Goal: Information Seeking & Learning: Learn about a topic

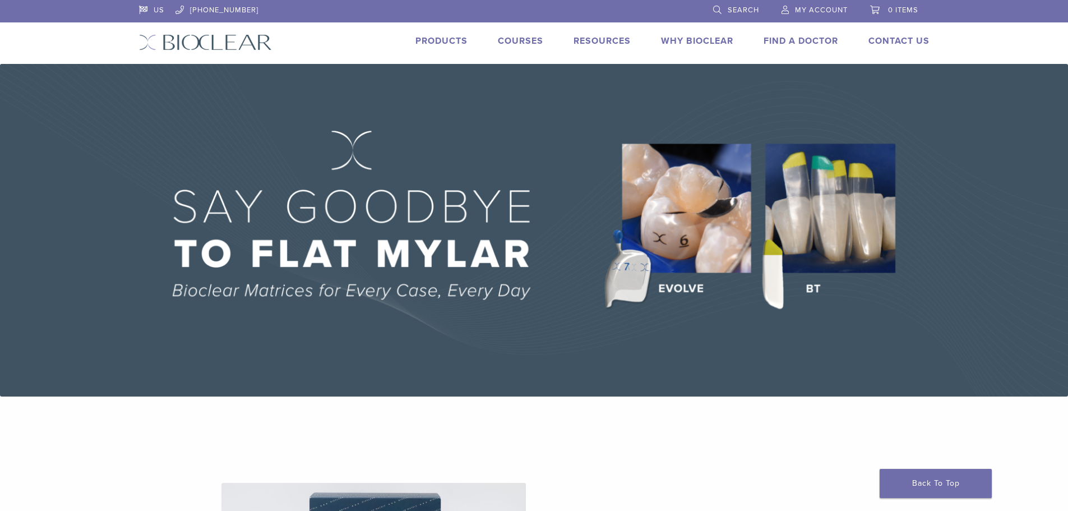
click at [444, 38] on link "Products" at bounding box center [441, 40] width 52 height 11
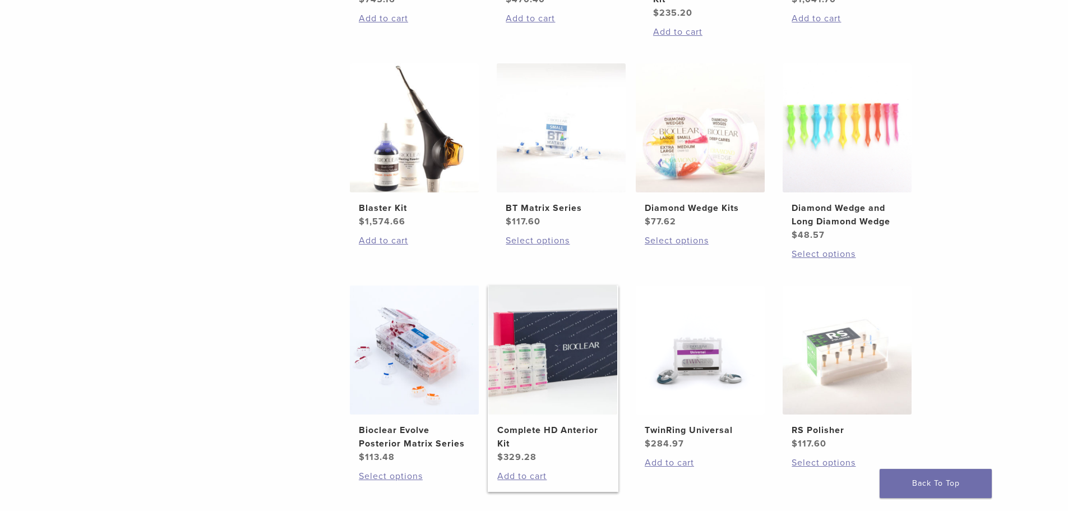
scroll to position [953, 0]
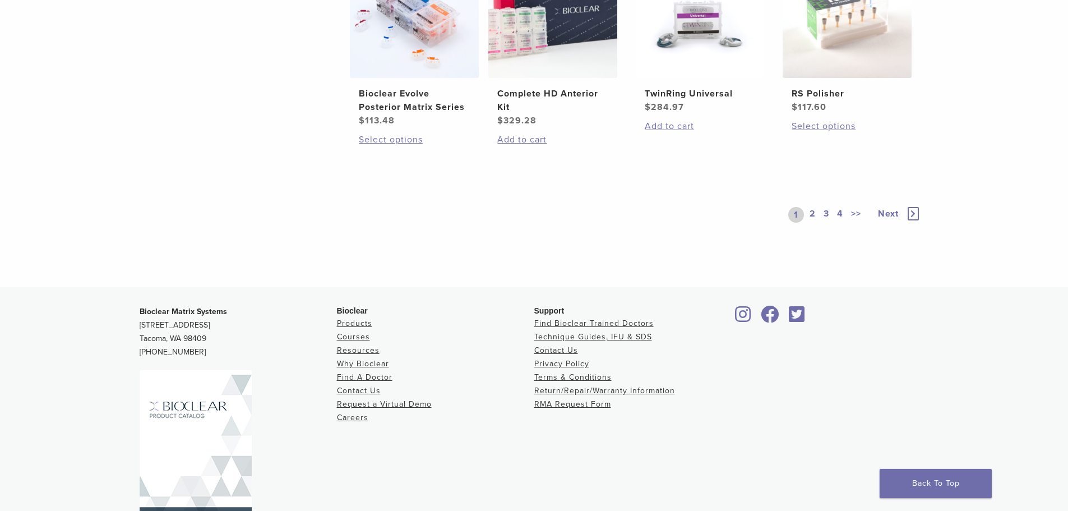
click at [814, 214] on link "2" at bounding box center [812, 215] width 11 height 16
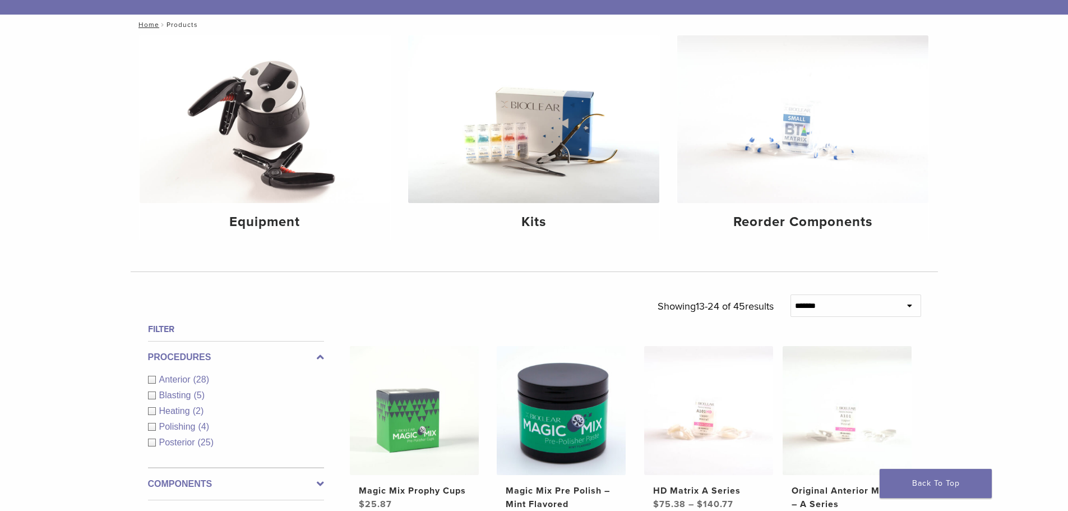
scroll to position [280, 0]
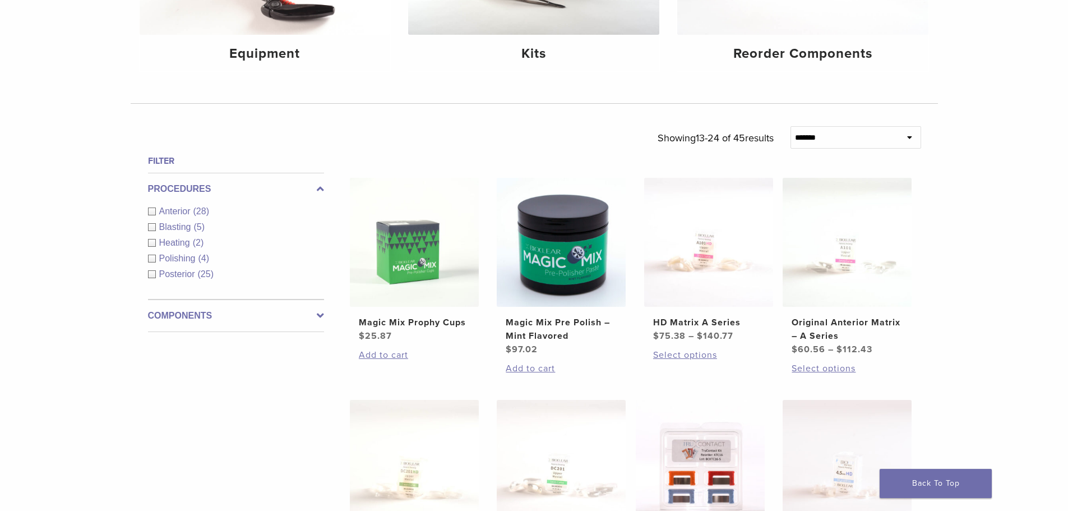
click at [191, 314] on label "Components" at bounding box center [236, 315] width 176 height 13
click at [193, 289] on span "Matrix Systems" at bounding box center [191, 291] width 64 height 10
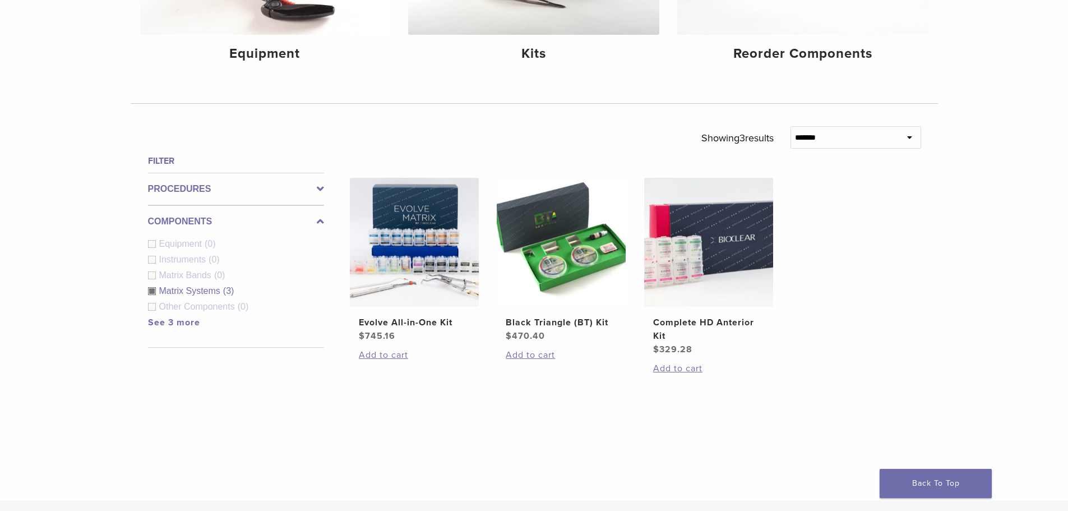
click at [180, 243] on span "Equipment" at bounding box center [182, 244] width 46 height 10
drag, startPoint x: 123, startPoint y: 252, endPoint x: 130, endPoint y: 258, distance: 9.5
click at [123, 252] on div "**********" at bounding box center [534, 183] width 1068 height 633
click at [153, 291] on div "Matrix Systems (3)" at bounding box center [236, 290] width 176 height 13
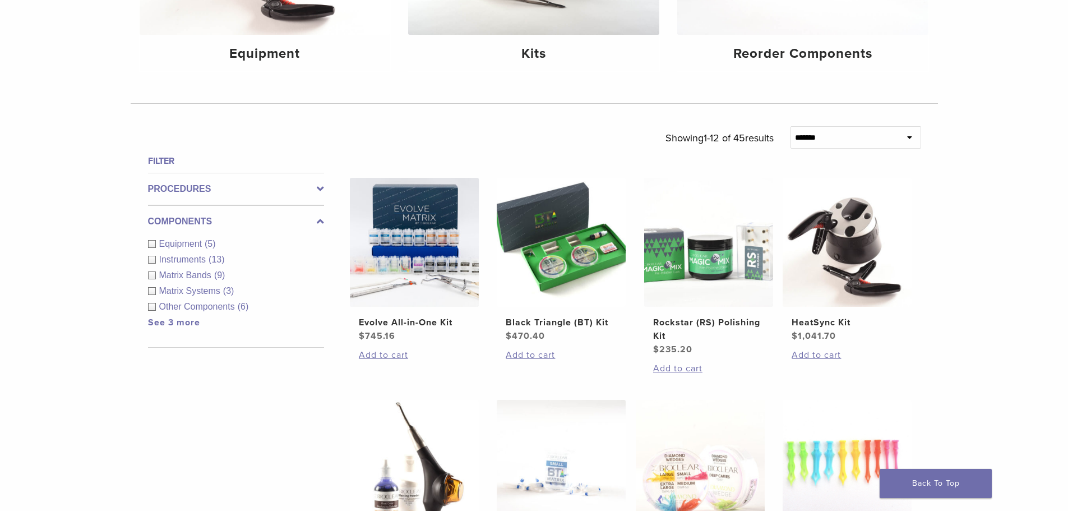
click at [156, 244] on div "Equipment (5)" at bounding box center [236, 243] width 176 height 13
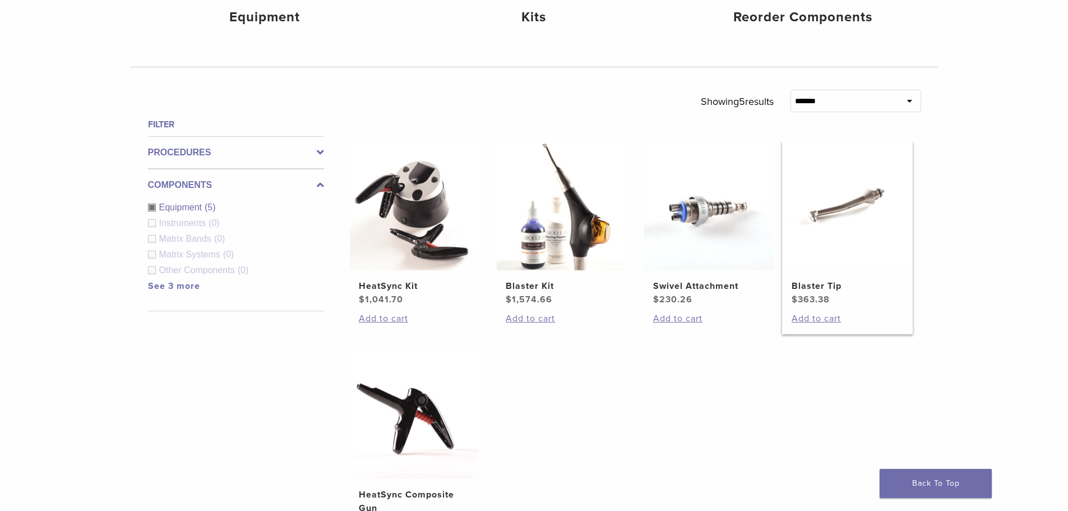
scroll to position [336, 0]
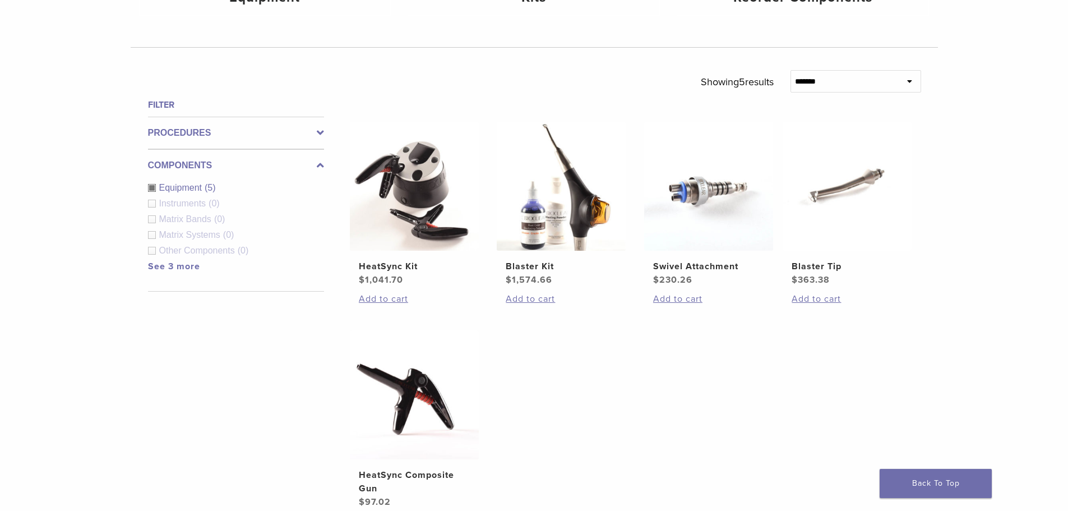
click at [154, 202] on div "Instruments (0)" at bounding box center [236, 203] width 176 height 13
click at [153, 191] on div "Equipment (5)" at bounding box center [236, 187] width 176 height 13
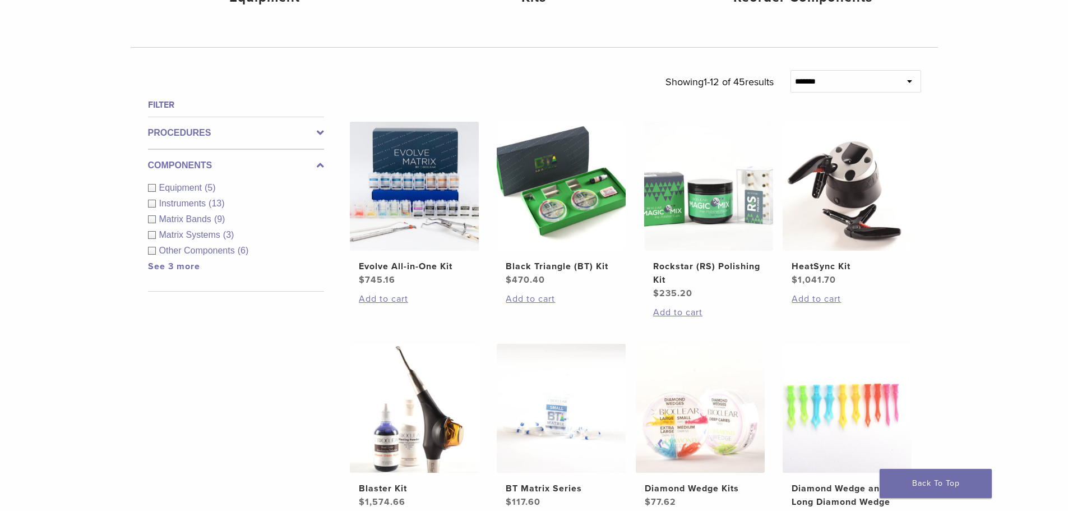
click at [153, 206] on div "Instruments (13)" at bounding box center [236, 203] width 176 height 13
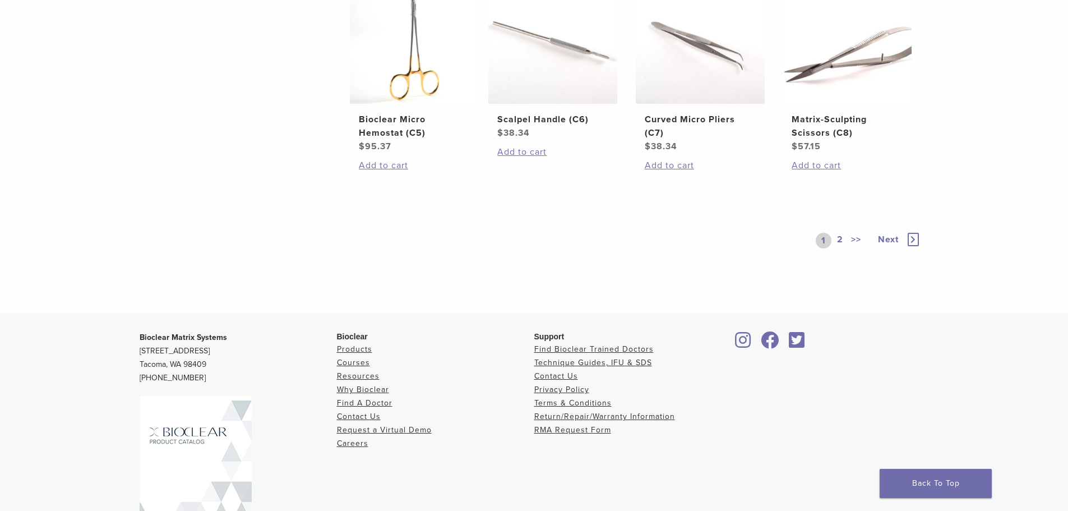
scroll to position [841, 0]
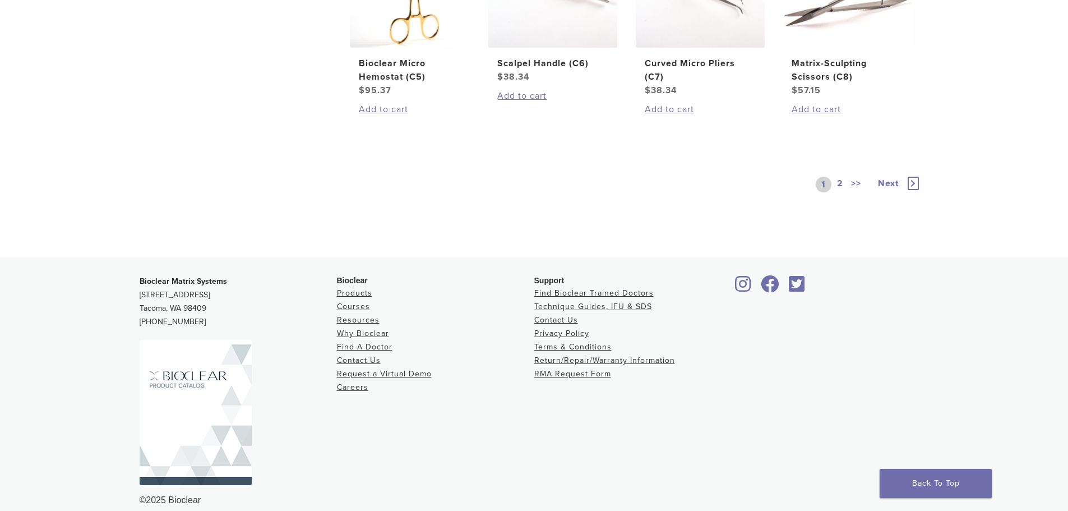
click at [840, 192] on link "2" at bounding box center [840, 185] width 11 height 16
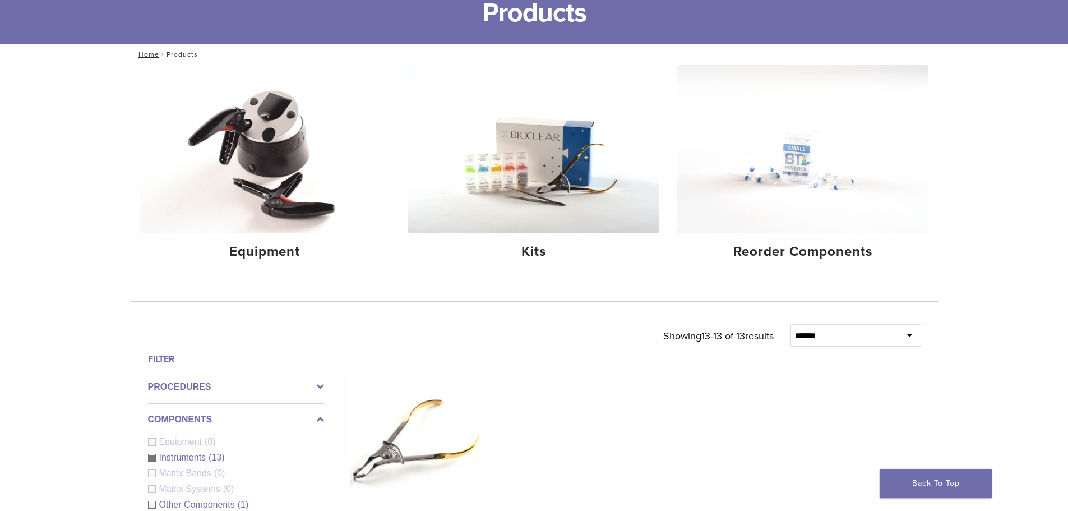
scroll to position [299, 0]
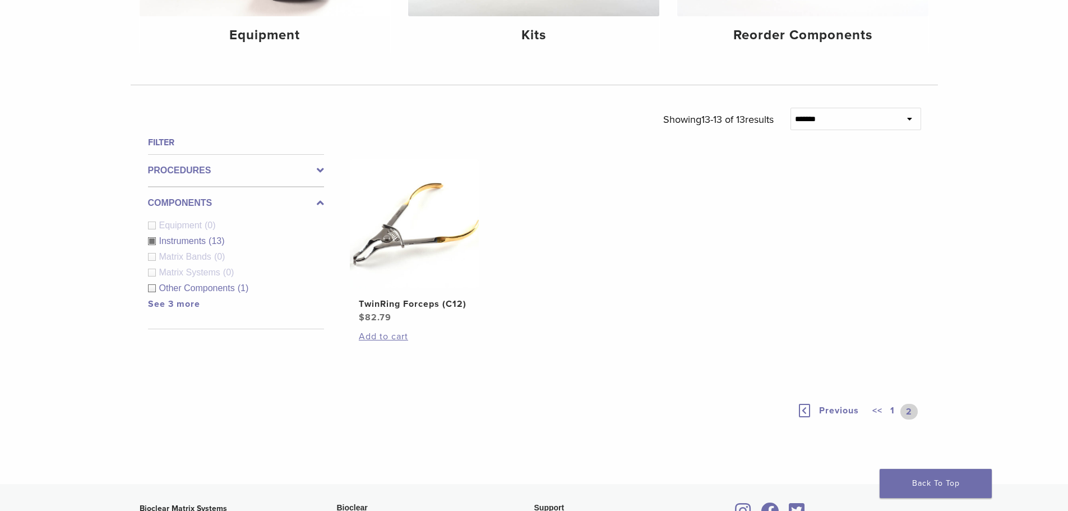
click at [147, 243] on div "Filter Procedures Anterior (10) Blasting (0) Heating (0) Polishing (0) Posterio…" at bounding box center [231, 298] width 185 height 325
click at [149, 244] on div "Instruments (13)" at bounding box center [236, 240] width 176 height 13
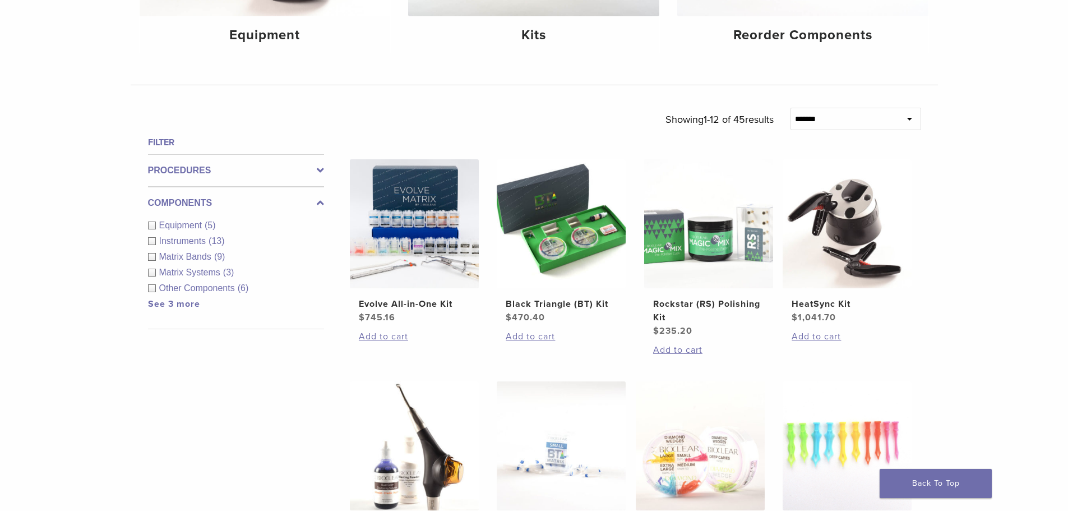
click at [150, 257] on div "Matrix Bands (9)" at bounding box center [236, 256] width 176 height 13
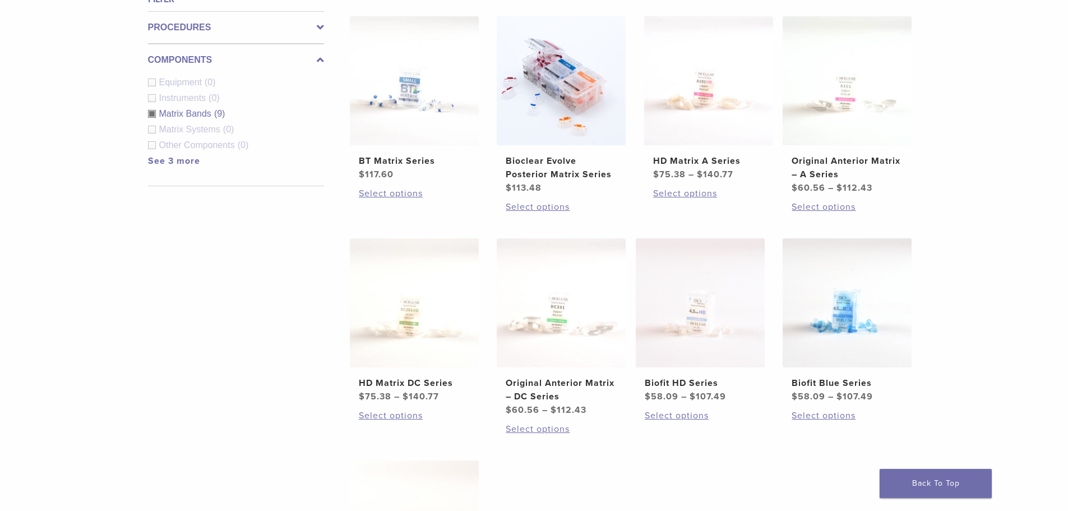
scroll to position [243, 0]
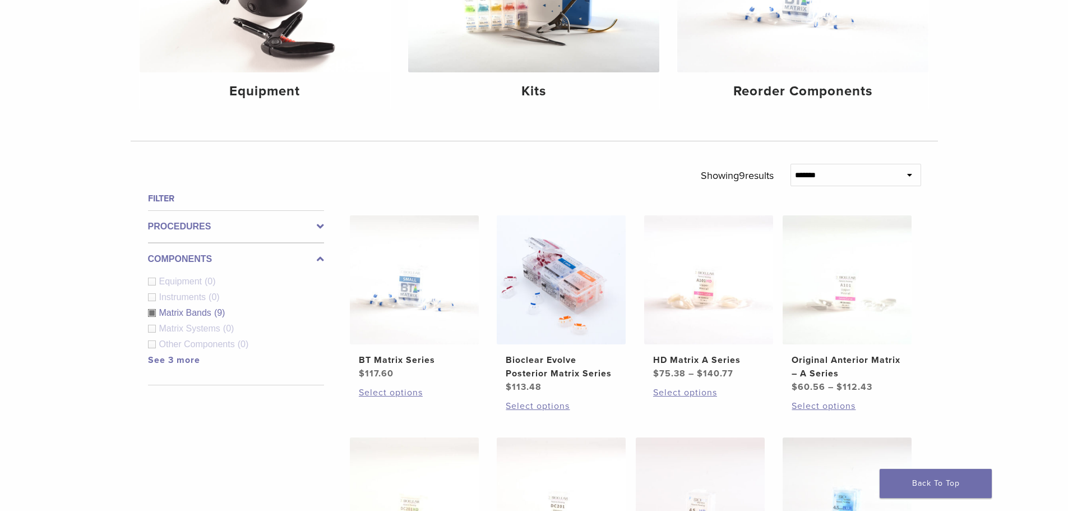
click at [152, 316] on div "Matrix Bands (9)" at bounding box center [236, 312] width 176 height 13
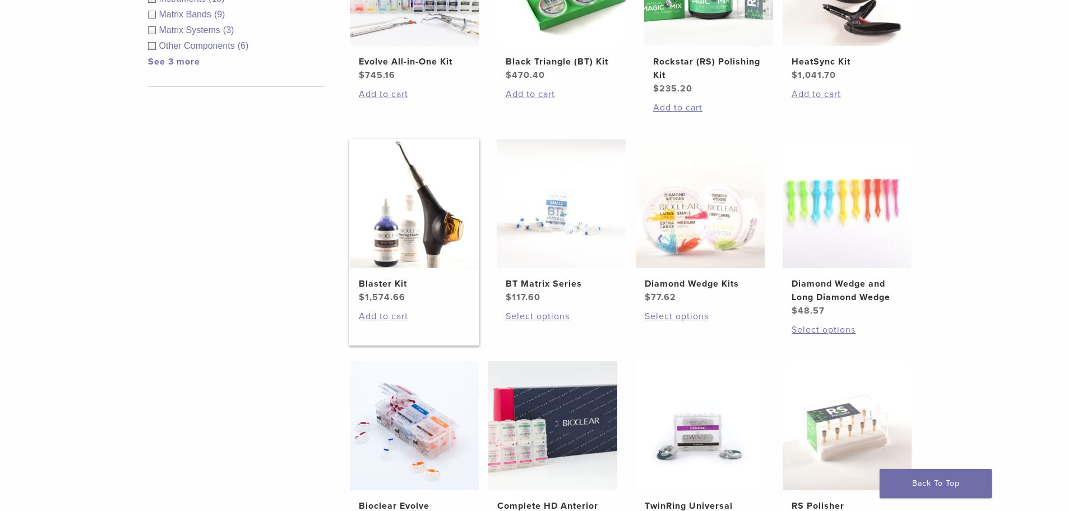
scroll to position [691, 0]
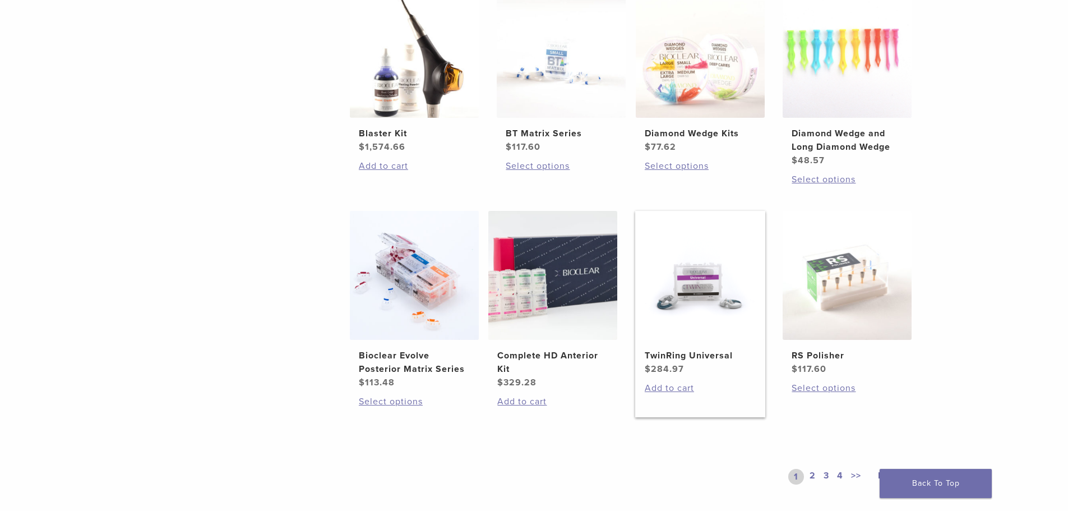
click at [688, 297] on img at bounding box center [700, 275] width 129 height 129
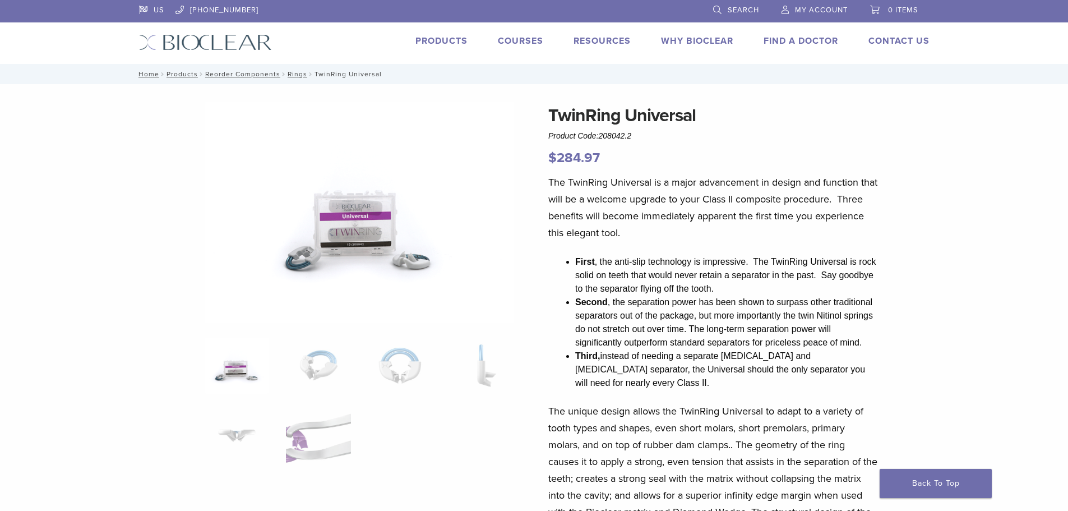
click at [709, 194] on p "The TwinRing Universal is a major advancement in design and function that will …" at bounding box center [713, 207] width 330 height 67
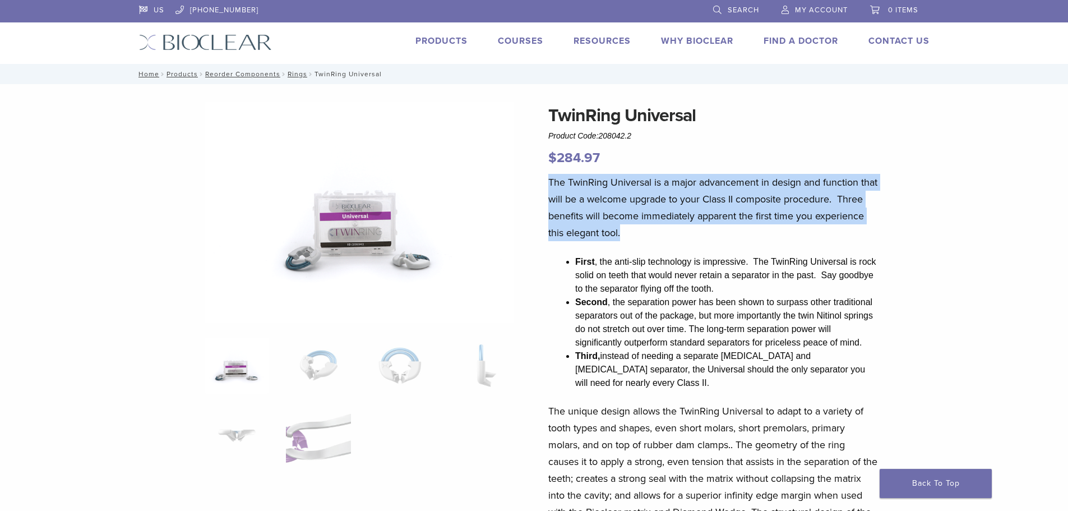
click at [709, 194] on p "The TwinRing Universal is a major advancement in design and function that will …" at bounding box center [713, 207] width 330 height 67
click at [678, 236] on p "The TwinRing Universal is a major advancement in design and function that will …" at bounding box center [713, 207] width 330 height 67
drag, startPoint x: 583, startPoint y: 205, endPoint x: 546, endPoint y: 187, distance: 41.1
click at [656, 223] on p "The TwinRing Universal is a major advancement in design and function that will …" at bounding box center [713, 207] width 330 height 67
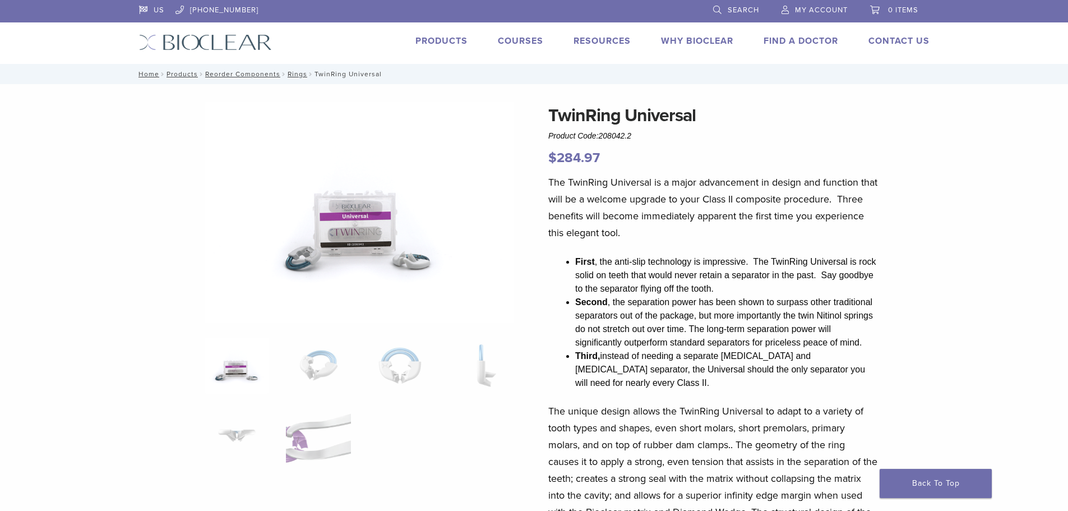
click at [701, 224] on p "The TwinRing Universal is a major advancement in design and function that will …" at bounding box center [713, 207] width 330 height 67
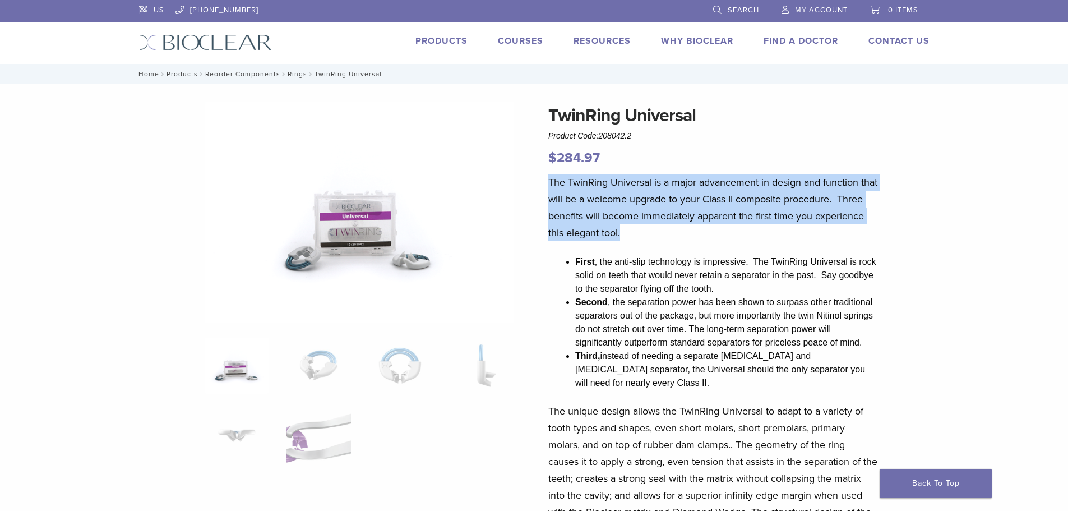
click at [701, 224] on p "The TwinRing Universal is a major advancement in design and function that will …" at bounding box center [713, 207] width 330 height 67
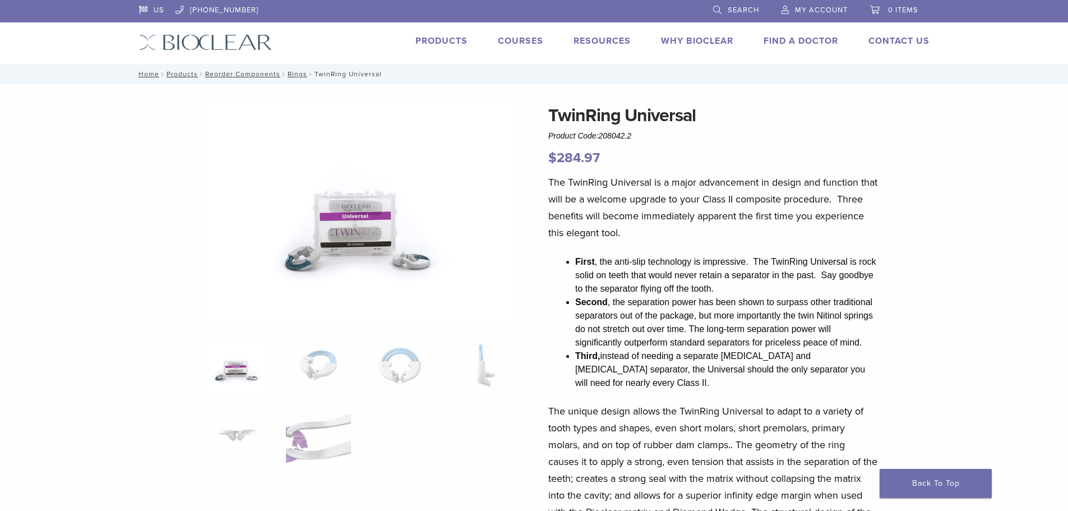
click at [724, 279] on li "First , the anti-slip technology is impressive. The TwinRing Universal is rock …" at bounding box center [726, 275] width 303 height 40
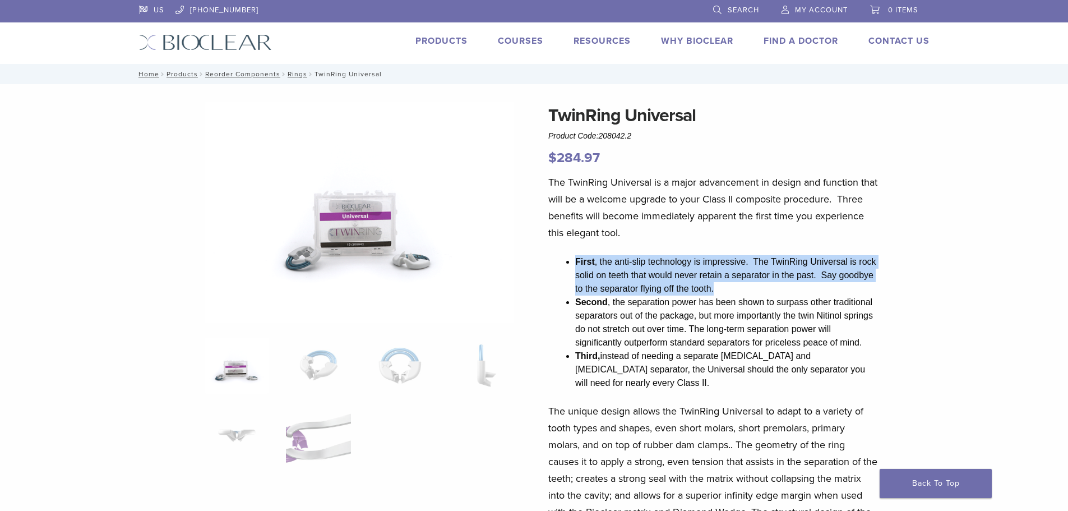
click at [724, 279] on li "First , the anti-slip technology is impressive. The TwinRing Universal is rock …" at bounding box center [726, 275] width 303 height 40
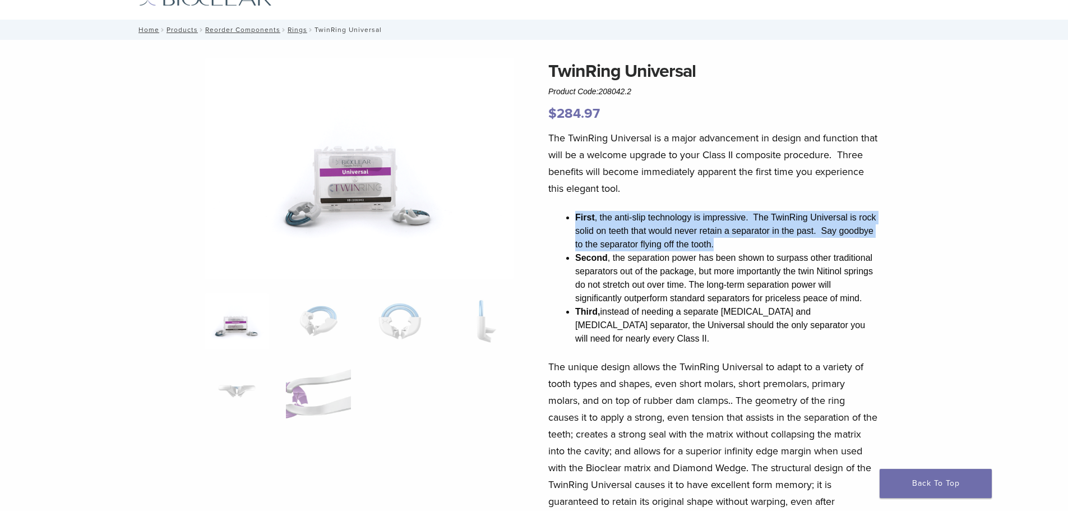
scroll to position [112, 0]
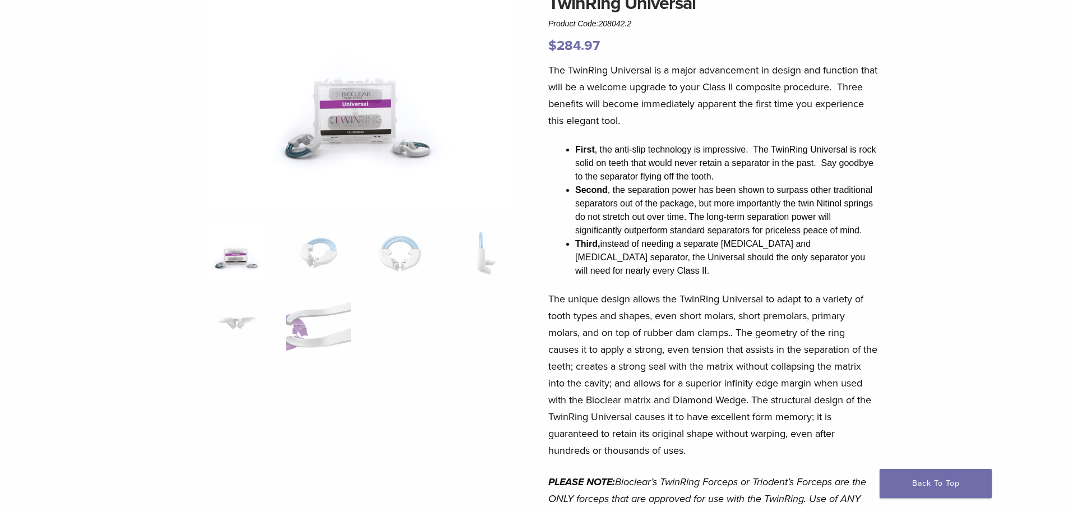
click at [735, 224] on li "Second , the separation power has been shown to surpass other traditional separ…" at bounding box center [726, 210] width 303 height 54
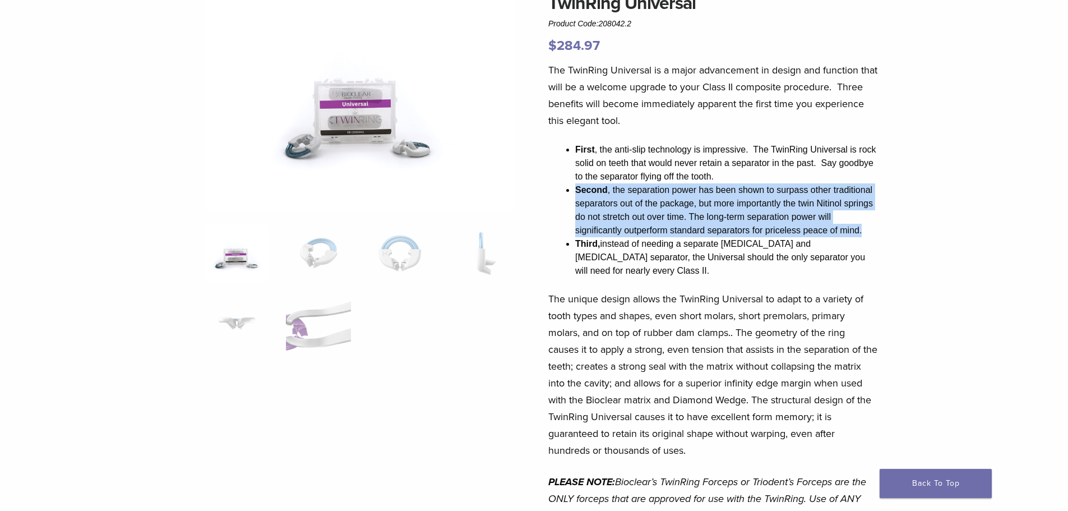
click at [735, 224] on li "Second , the separation power has been shown to surpass other traditional separ…" at bounding box center [726, 210] width 303 height 54
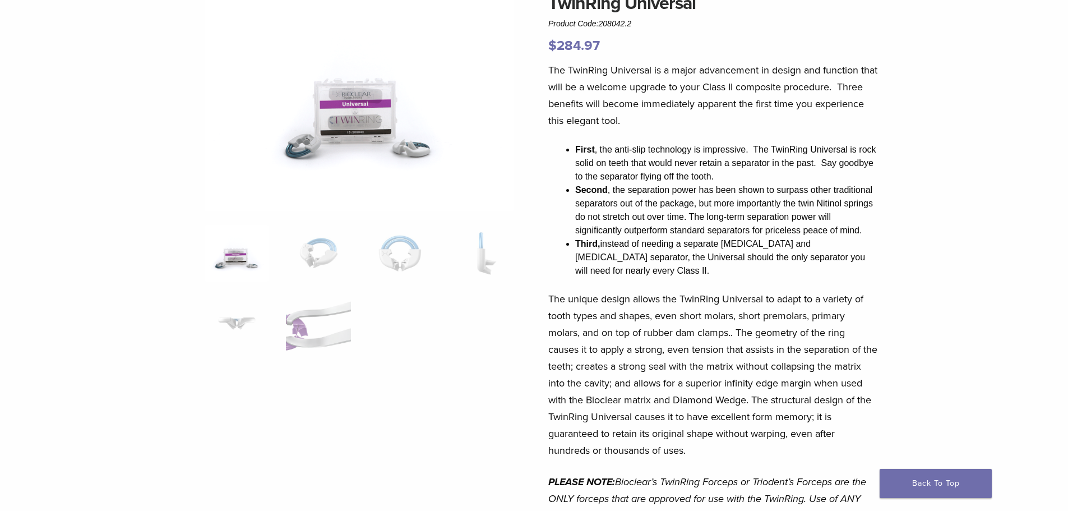
click at [727, 252] on li "Third, instead of needing a separate premolar and molar separator, the Universa…" at bounding box center [726, 257] width 303 height 40
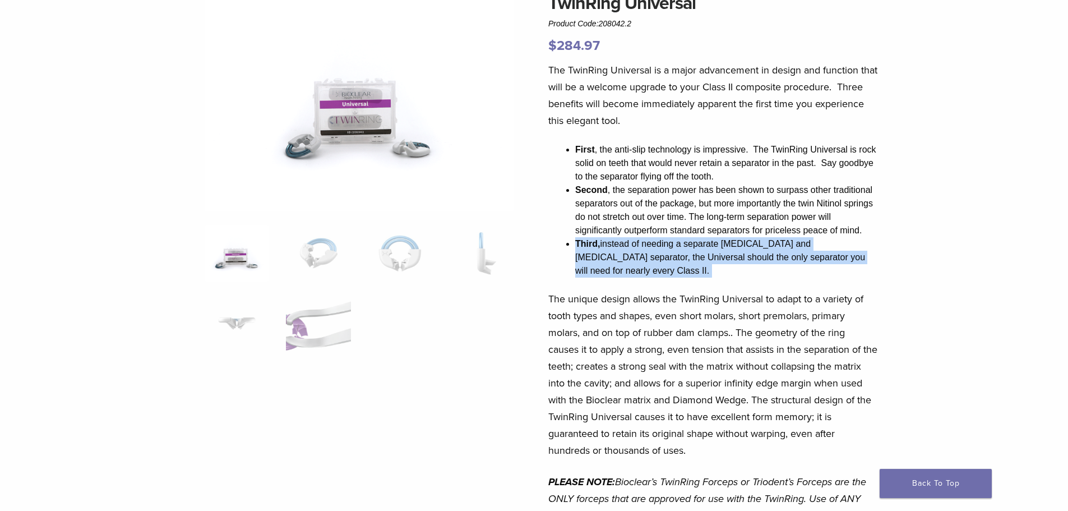
click at [727, 252] on li "Third, instead of needing a separate premolar and molar separator, the Universa…" at bounding box center [726, 257] width 303 height 40
click at [337, 327] on img at bounding box center [318, 323] width 64 height 56
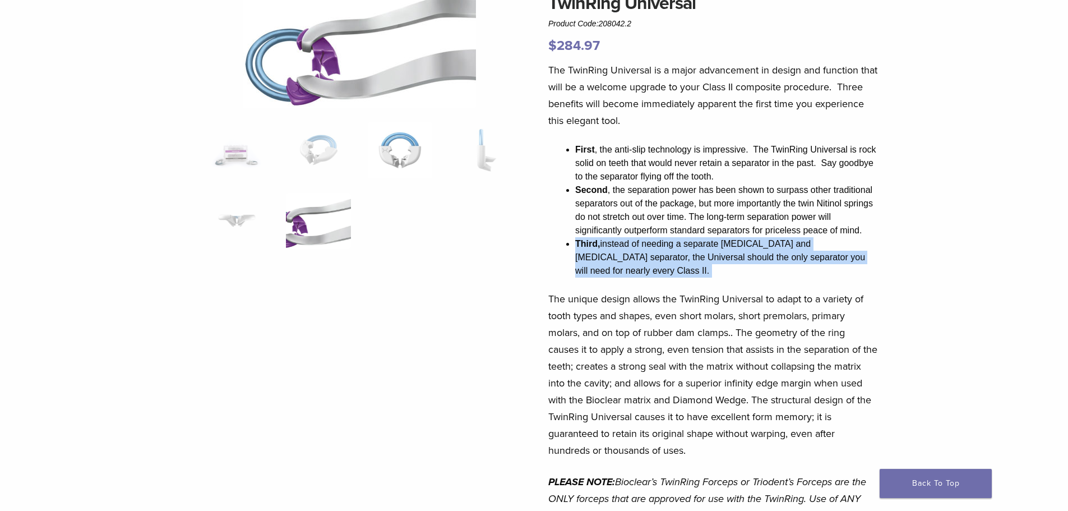
click at [406, 142] on img at bounding box center [400, 150] width 64 height 56
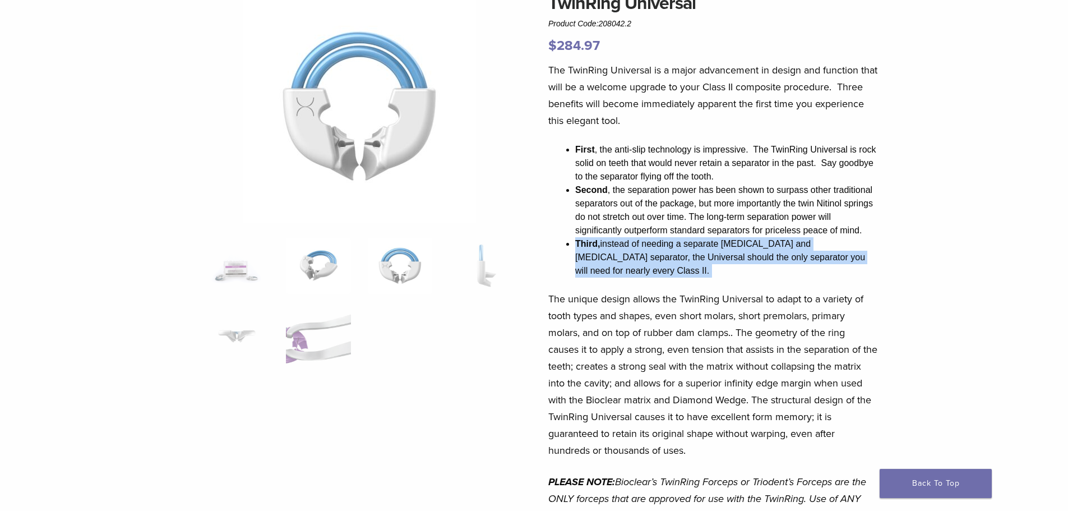
click at [308, 254] on img at bounding box center [318, 266] width 64 height 56
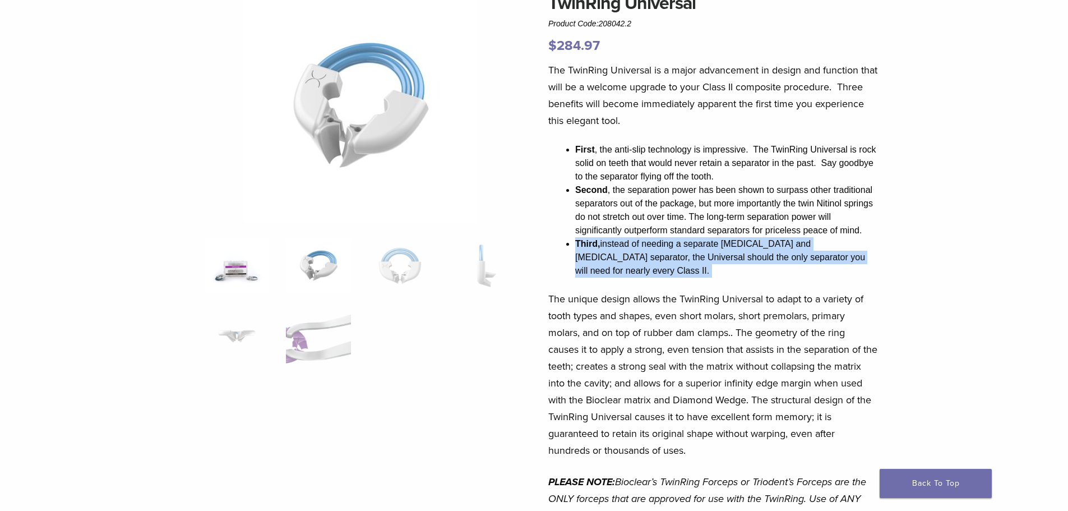
click at [253, 267] on img at bounding box center [237, 266] width 64 height 56
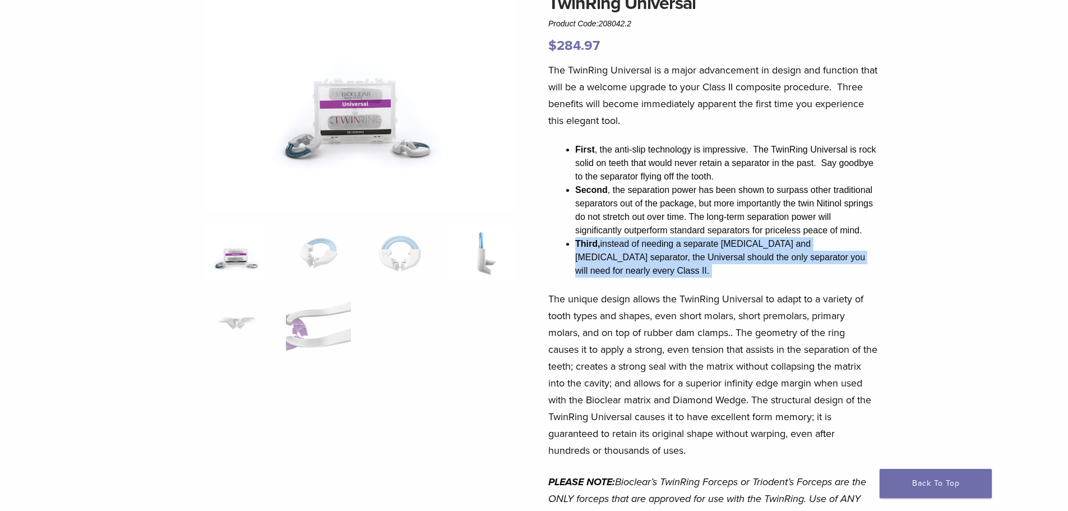
click at [489, 248] on img at bounding box center [481, 253] width 64 height 56
